Goal: Navigation & Orientation: Find specific page/section

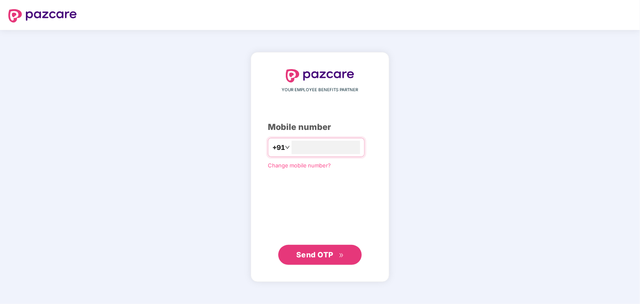
type input "**********"
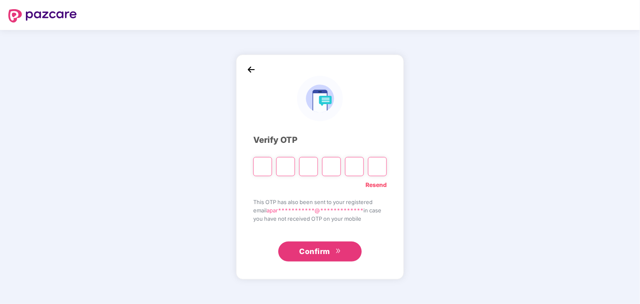
type input "*"
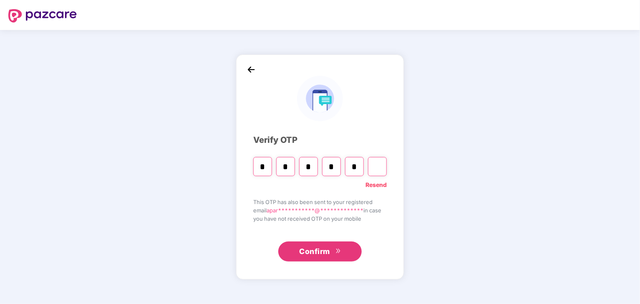
type input "*"
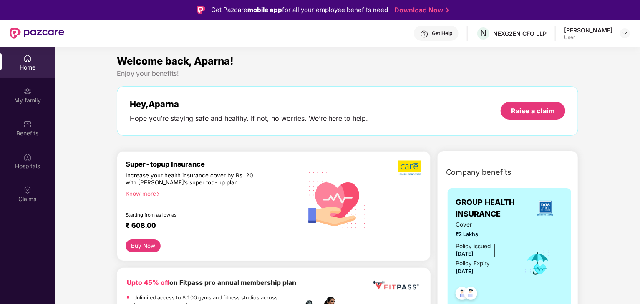
click at [437, 33] on div "Get Help" at bounding box center [441, 33] width 20 height 7
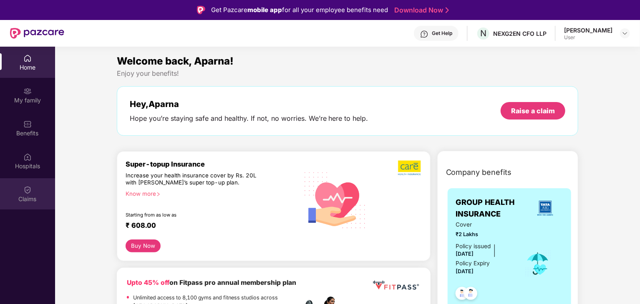
click at [27, 190] on img at bounding box center [27, 190] width 8 height 8
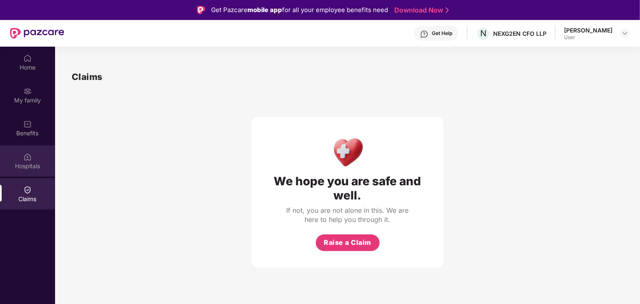
click at [23, 168] on div "Hospitals" at bounding box center [27, 166] width 55 height 8
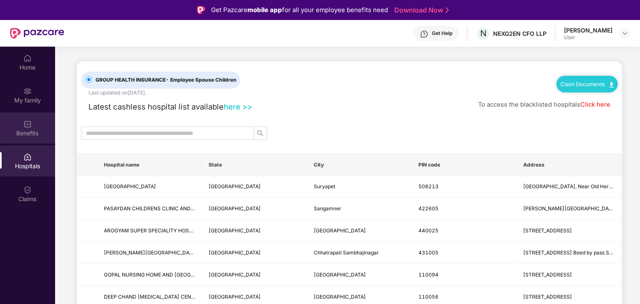
click at [35, 131] on div "Benefits" at bounding box center [27, 133] width 55 height 8
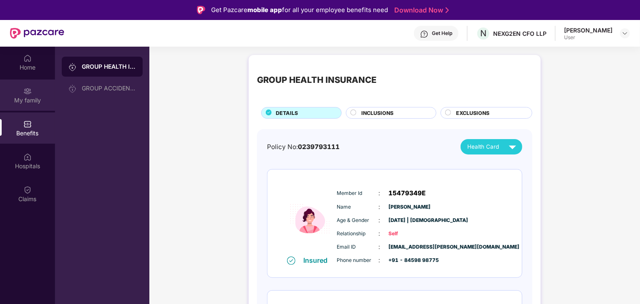
click at [25, 106] on div "My family" at bounding box center [27, 95] width 55 height 31
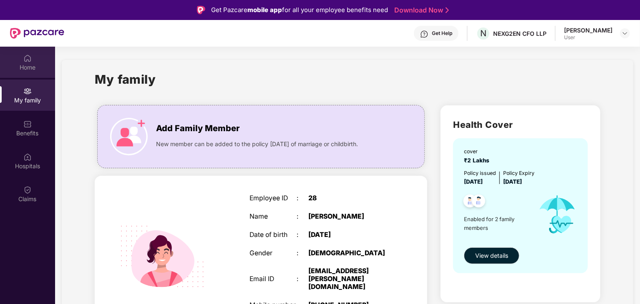
click at [31, 64] on div "Home" at bounding box center [27, 67] width 55 height 8
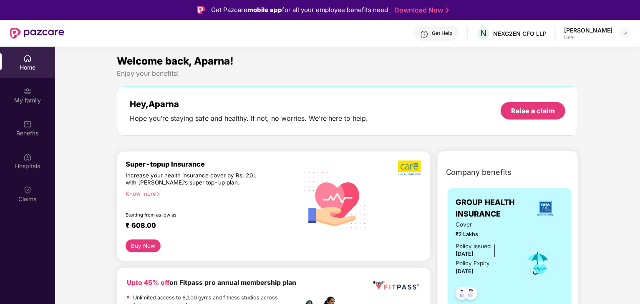
click at [435, 37] on div "Get Help" at bounding box center [436, 33] width 45 height 15
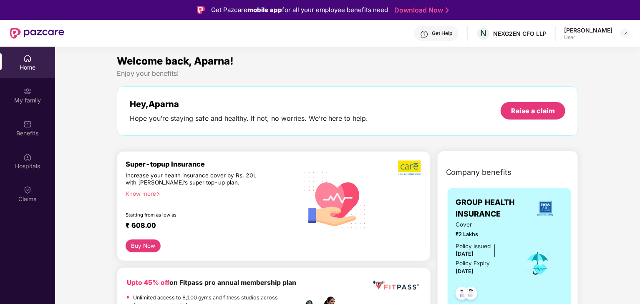
click at [447, 37] on div "Get Help" at bounding box center [436, 33] width 45 height 15
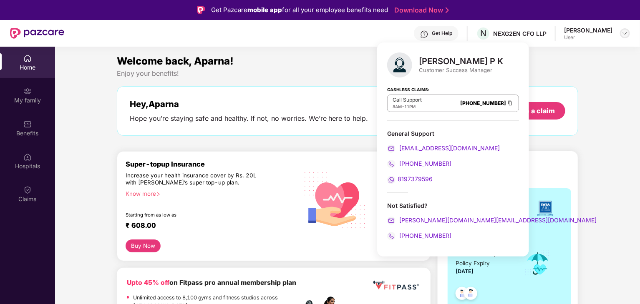
click at [629, 32] on div at bounding box center [624, 33] width 10 height 10
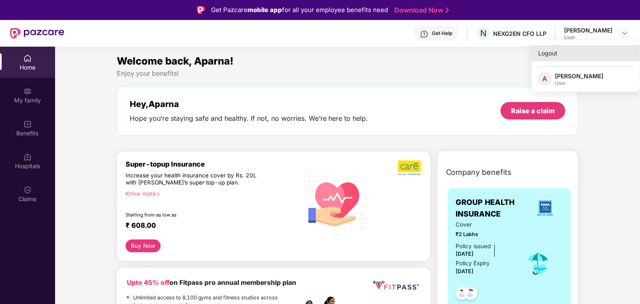
click at [549, 55] on div "Logout" at bounding box center [585, 53] width 108 height 16
